Goal: Task Accomplishment & Management: Use online tool/utility

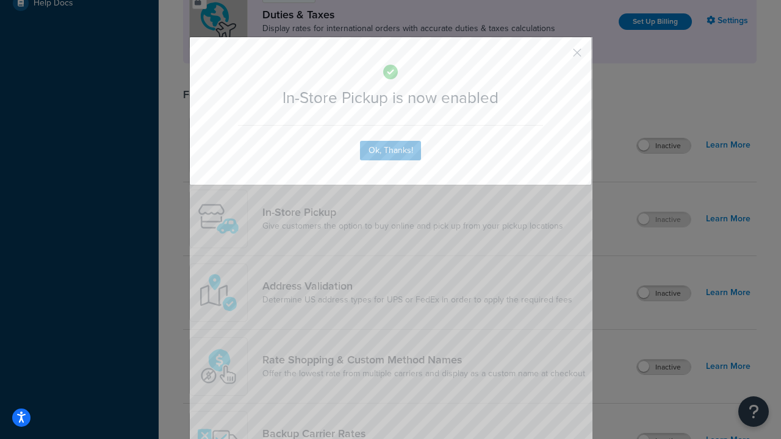
scroll to position [418, 0]
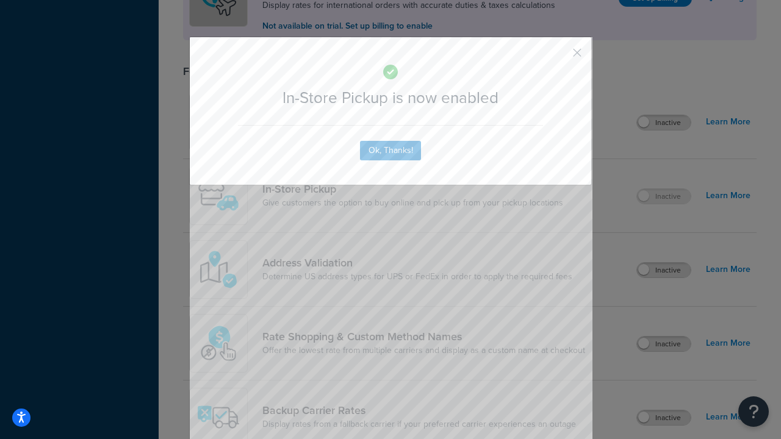
click at [559, 56] on button "button" at bounding box center [558, 57] width 3 height 3
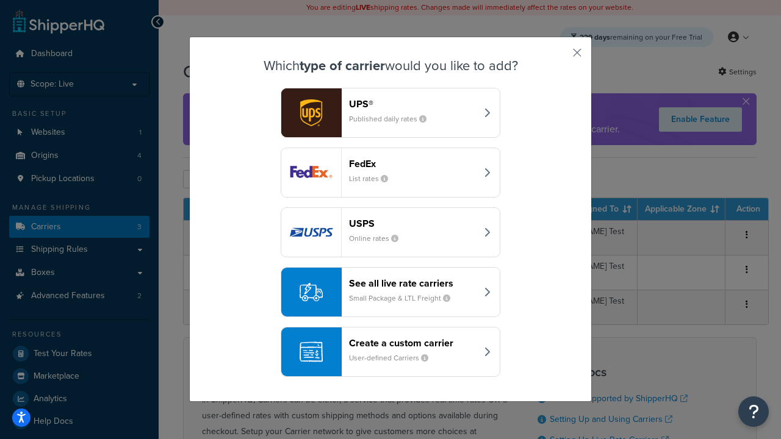
click at [390, 352] on div "Create a custom carrier User-defined Carriers" at bounding box center [412, 351] width 127 height 29
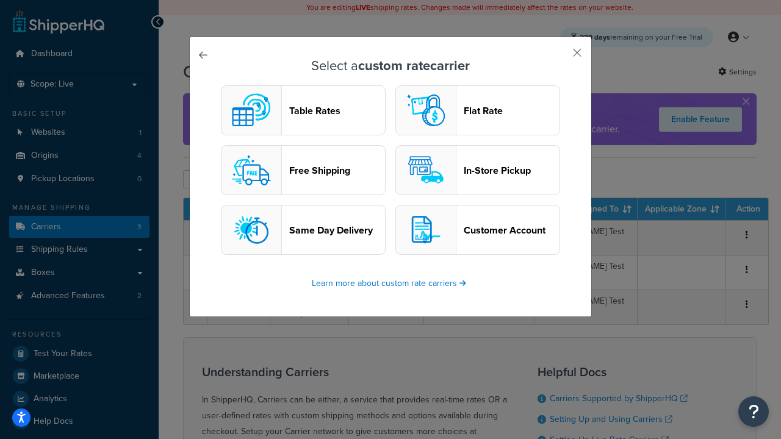
click at [478, 170] on header "In-Store Pickup" at bounding box center [512, 171] width 96 height 12
